Goal: Find specific fact: Find specific fact

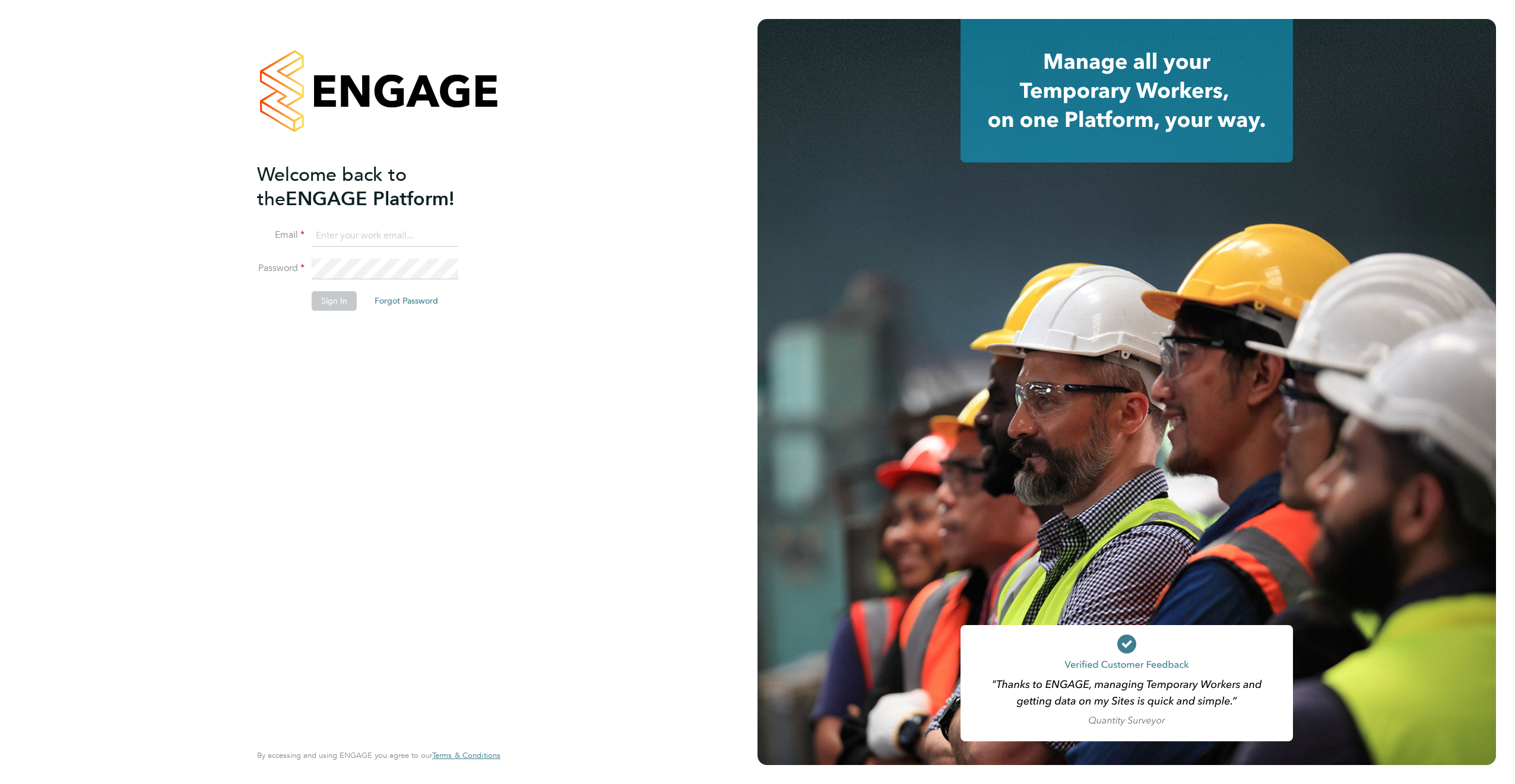
type input "connor.campbell@vgcgroup.co.uk"
click at [336, 295] on button "Sign In" at bounding box center [334, 300] width 45 height 19
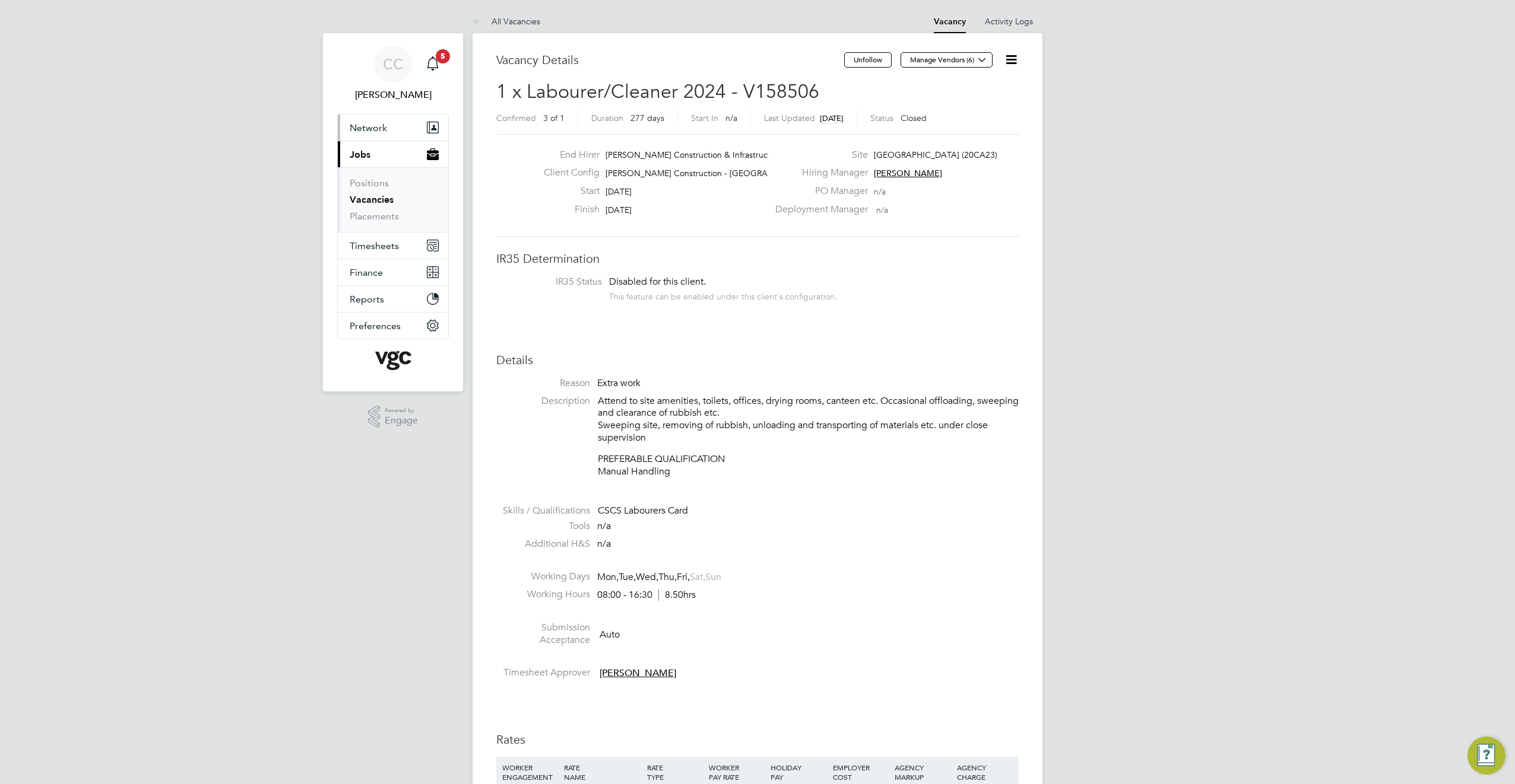
click at [375, 126] on span "Network" at bounding box center [368, 128] width 37 height 11
click at [378, 211] on link "Workers" at bounding box center [367, 206] width 36 height 11
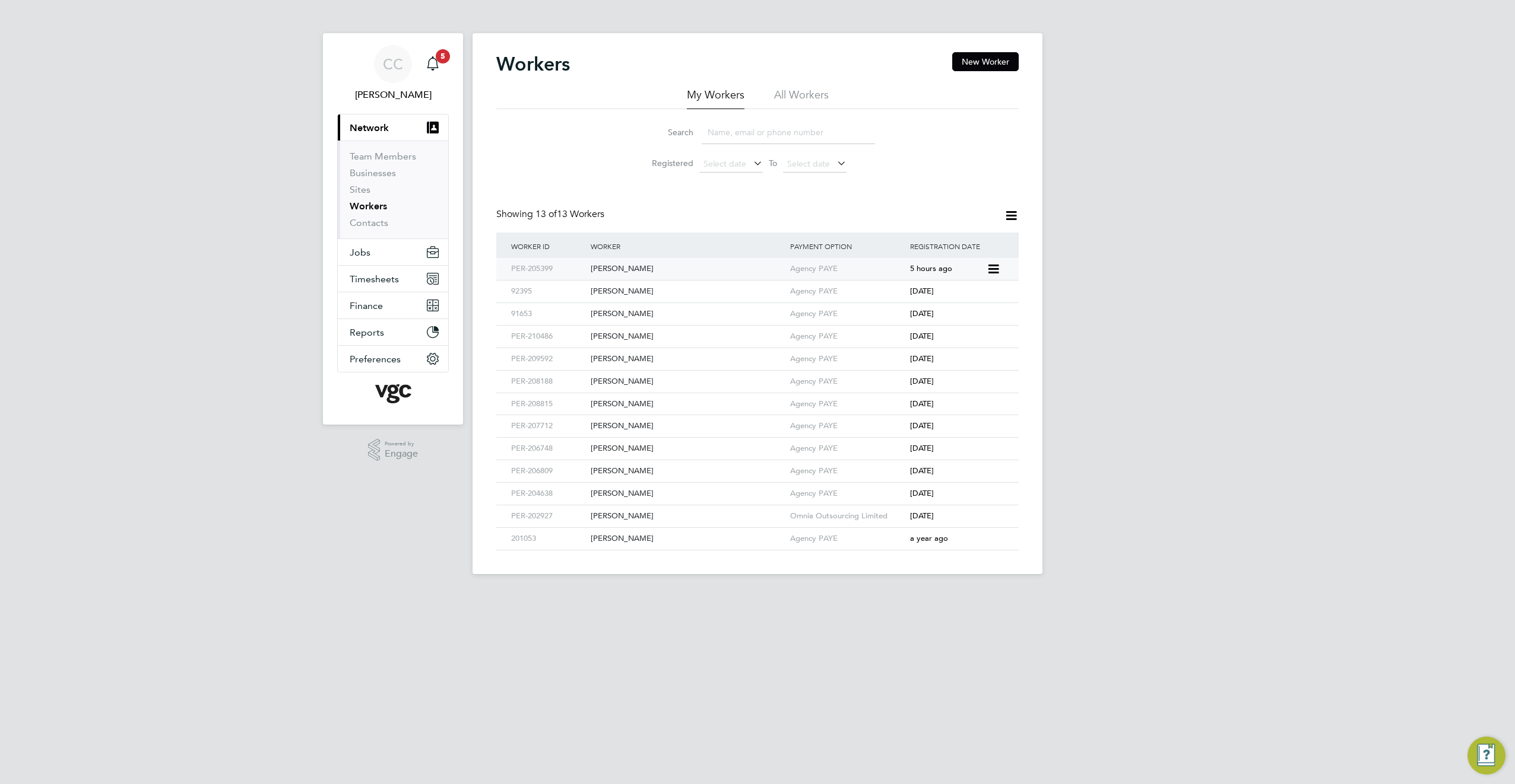
click at [650, 271] on div "[PERSON_NAME]" at bounding box center [687, 269] width 200 height 22
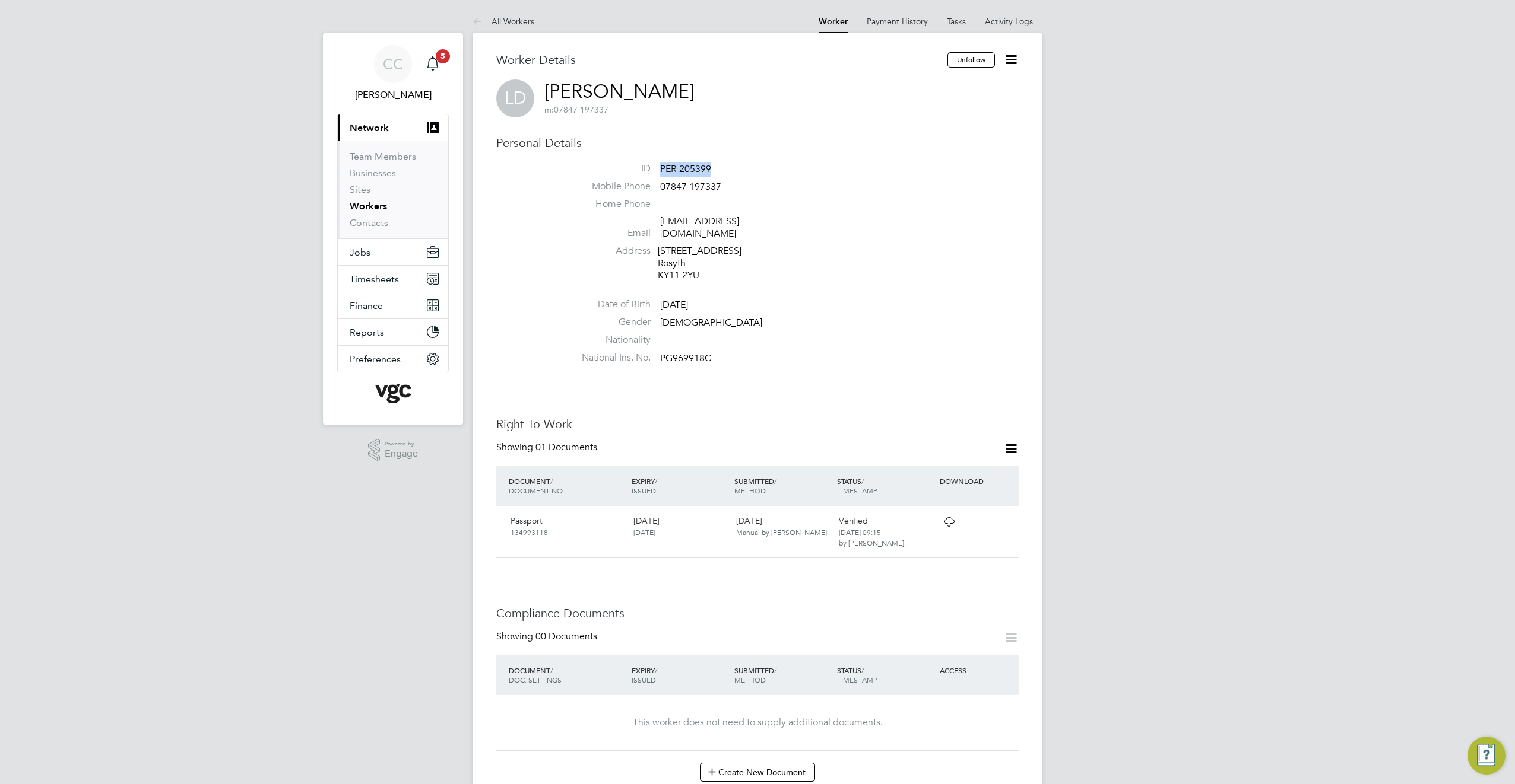
drag, startPoint x: 722, startPoint y: 170, endPoint x: 659, endPoint y: 170, distance: 63.0
click at [659, 170] on li "ID PER-205399" at bounding box center [793, 171] width 451 height 18
drag, startPoint x: 659, startPoint y: 170, endPoint x: 740, endPoint y: 164, distance: 81.2
click at [740, 164] on li "ID PER-205399" at bounding box center [793, 171] width 451 height 18
click at [715, 173] on li "ID PER-205399" at bounding box center [793, 171] width 451 height 18
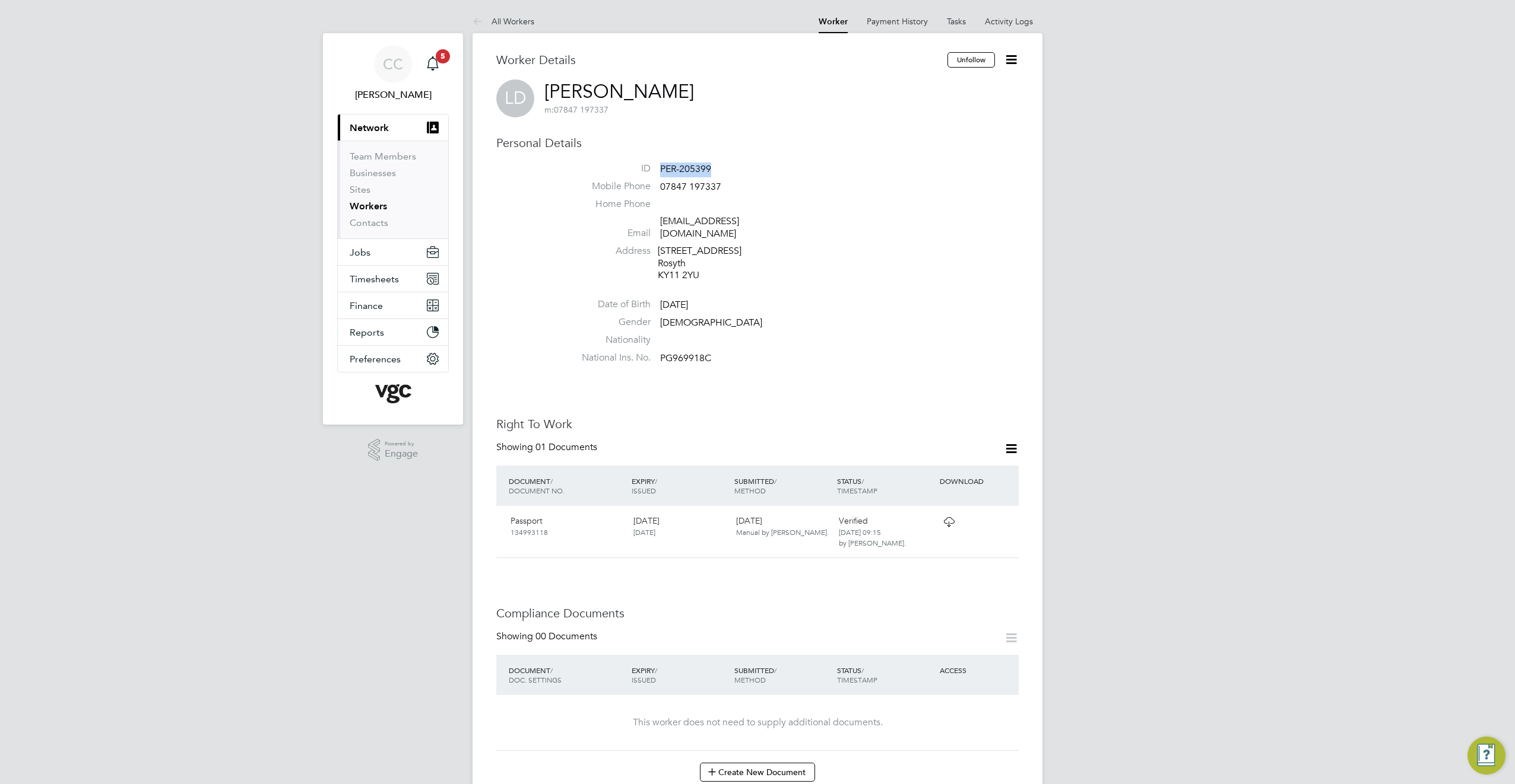
drag, startPoint x: 711, startPoint y: 170, endPoint x: 663, endPoint y: 170, distance: 48.0
click at [663, 170] on span "PER-205399" at bounding box center [685, 168] width 51 height 12
copy span "PER-205399"
